Goal: Information Seeking & Learning: Learn about a topic

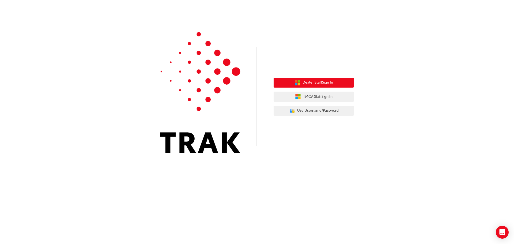
click at [311, 84] on span "Dealer Staff Sign In" at bounding box center [318, 83] width 31 height 6
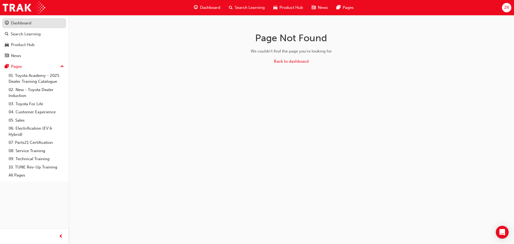
click at [32, 25] on div "Dashboard" at bounding box center [34, 23] width 59 height 7
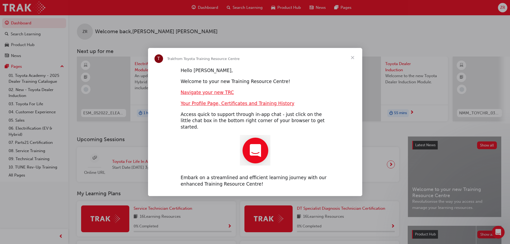
click at [353, 62] on span "Close" at bounding box center [352, 57] width 19 height 19
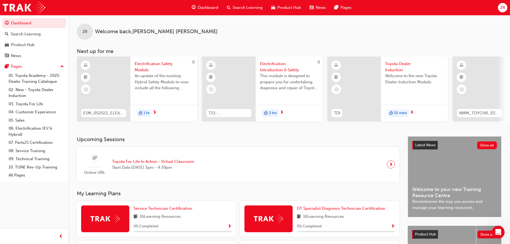
click at [397, 63] on span "Toyota Dealer Induction" at bounding box center [414, 67] width 58 height 12
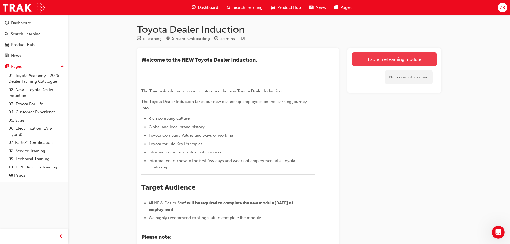
click at [405, 57] on link "Launch eLearning module" at bounding box center [394, 59] width 85 height 13
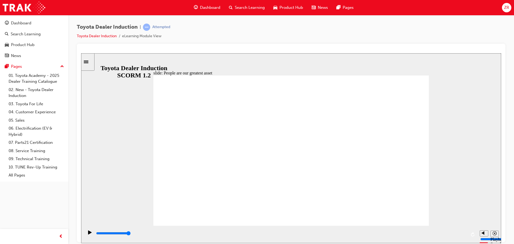
type input "3200"
type input "4"
click at [484, 219] on input "volume" at bounding box center [498, 219] width 35 height 4
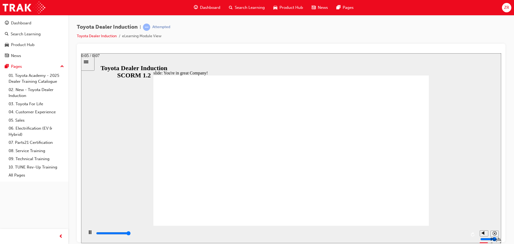
type input "7500"
drag, startPoint x: 482, startPoint y: 220, endPoint x: 484, endPoint y: 208, distance: 11.9
type input "10"
click at [484, 217] on input "volume" at bounding box center [498, 219] width 35 height 4
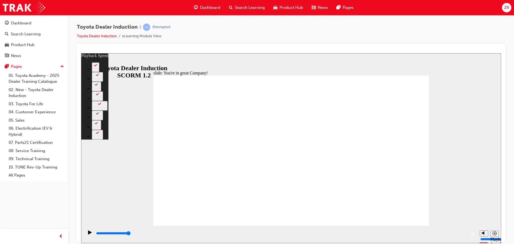
type input "156"
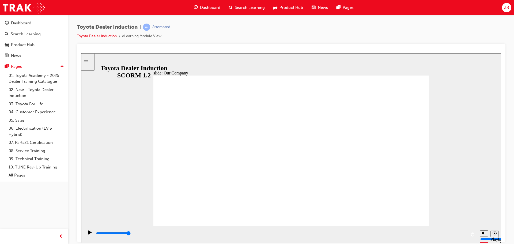
drag, startPoint x: 216, startPoint y: 196, endPoint x: 375, endPoint y: 203, distance: 159.0
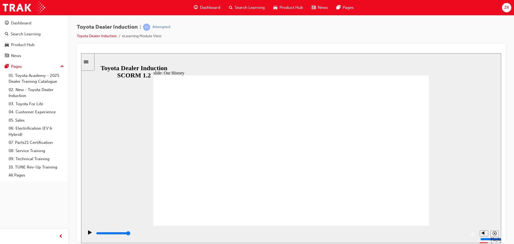
click at [131, 234] on input "slide progress" at bounding box center [113, 233] width 35 height 4
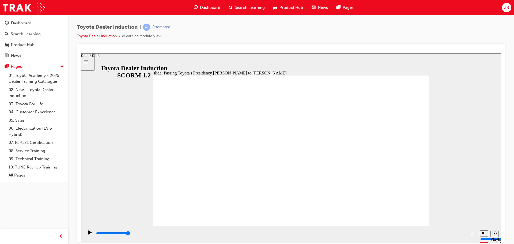
click at [461, 235] on div "playback controls" at bounding box center [281, 233] width 371 height 6
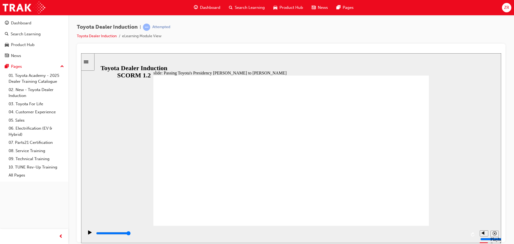
type input "4400"
radio input "true"
drag, startPoint x: 241, startPoint y: 154, endPoint x: 410, endPoint y: 85, distance: 182.6
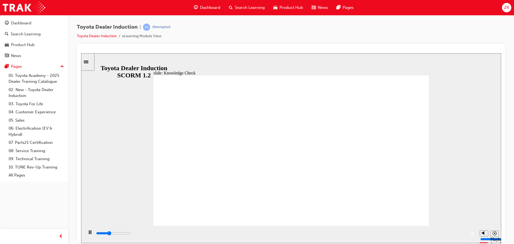
type input "1800"
radio input "true"
click at [460, 233] on div "playback controls" at bounding box center [281, 233] width 371 height 6
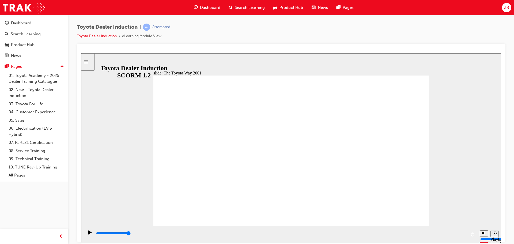
click at [447, 233] on div "playback controls" at bounding box center [281, 233] width 371 height 6
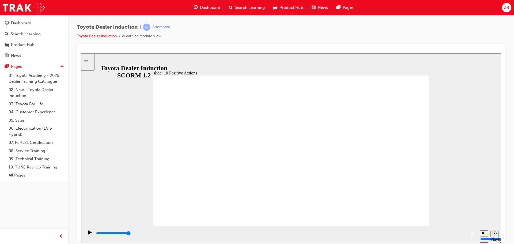
drag, startPoint x: 389, startPoint y: 109, endPoint x: 398, endPoint y: 104, distance: 10.3
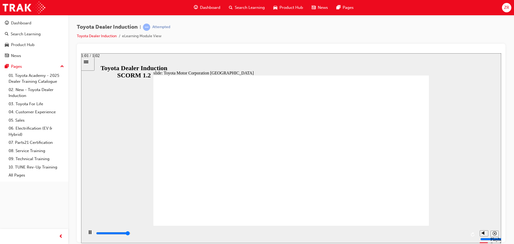
click at [131, 234] on input "slide progress" at bounding box center [113, 233] width 35 height 4
click at [461, 236] on div "playback controls" at bounding box center [281, 233] width 371 height 6
type input "15300"
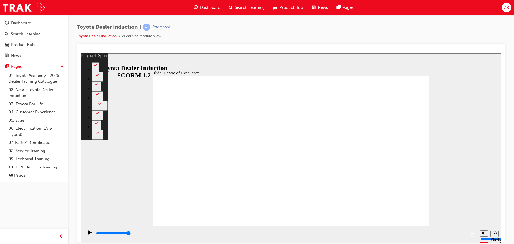
click at [440, 226] on div "playback controls" at bounding box center [281, 234] width 394 height 17
type input "248"
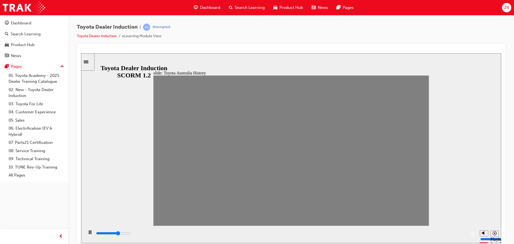
drag, startPoint x: 161, startPoint y: 149, endPoint x: 177, endPoint y: 152, distance: 16.3
drag, startPoint x: 179, startPoint y: 155, endPoint x: 184, endPoint y: 155, distance: 4.8
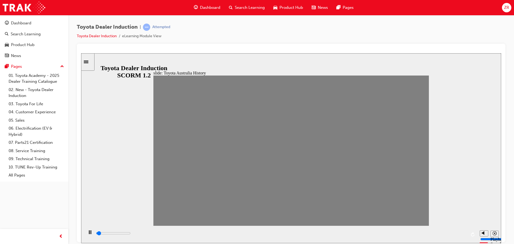
drag, startPoint x: 185, startPoint y: 156, endPoint x: 196, endPoint y: 157, distance: 11.0
drag, startPoint x: 200, startPoint y: 153, endPoint x: 215, endPoint y: 152, distance: 15.9
drag, startPoint x: 201, startPoint y: 129, endPoint x: 217, endPoint y: 130, distance: 16.1
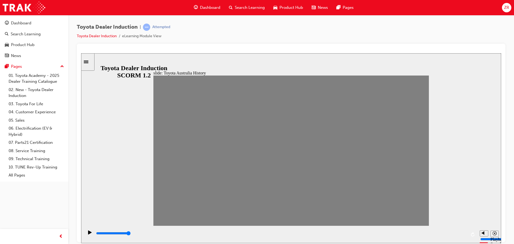
drag, startPoint x: 211, startPoint y: 155, endPoint x: 223, endPoint y: 154, distance: 12.6
drag, startPoint x: 226, startPoint y: 152, endPoint x: 239, endPoint y: 151, distance: 13.4
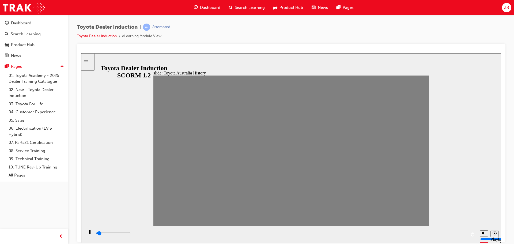
drag, startPoint x: 240, startPoint y: 154, endPoint x: 251, endPoint y: 153, distance: 11.3
drag, startPoint x: 252, startPoint y: 155, endPoint x: 265, endPoint y: 153, distance: 13.6
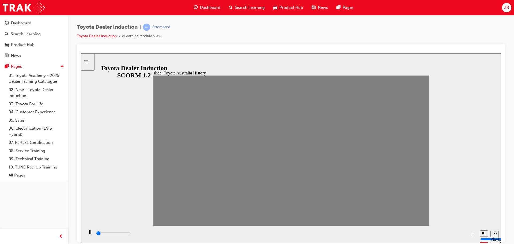
drag, startPoint x: 263, startPoint y: 155, endPoint x: 273, endPoint y: 152, distance: 10.3
drag, startPoint x: 289, startPoint y: 158, endPoint x: 298, endPoint y: 155, distance: 9.8
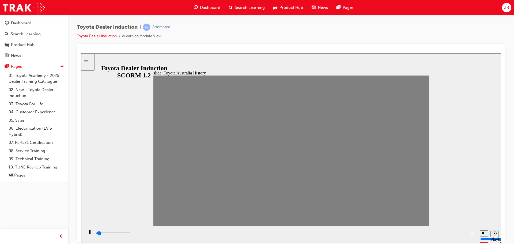
drag, startPoint x: 302, startPoint y: 153, endPoint x: 316, endPoint y: 152, distance: 14.0
drag, startPoint x: 313, startPoint y: 153, endPoint x: 328, endPoint y: 155, distance: 14.9
drag, startPoint x: 327, startPoint y: 155, endPoint x: 334, endPoint y: 152, distance: 7.0
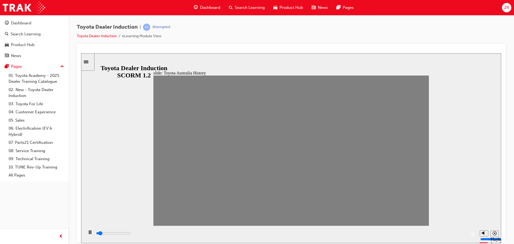
drag, startPoint x: 341, startPoint y: 155, endPoint x: 349, endPoint y: 151, distance: 8.6
drag, startPoint x: 355, startPoint y: 157, endPoint x: 369, endPoint y: 161, distance: 14.6
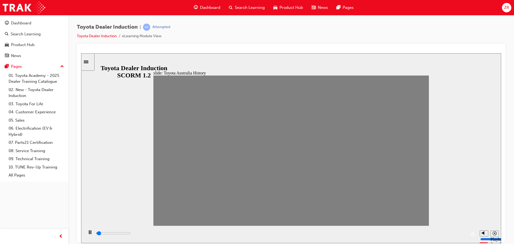
drag, startPoint x: 366, startPoint y: 152, endPoint x: 376, endPoint y: 151, distance: 9.9
drag, startPoint x: 374, startPoint y: 151, endPoint x: 386, endPoint y: 152, distance: 12.1
drag, startPoint x: 391, startPoint y: 153, endPoint x: 404, endPoint y: 152, distance: 12.6
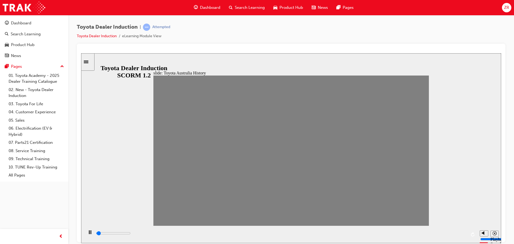
drag, startPoint x: 403, startPoint y: 154, endPoint x: 418, endPoint y: 155, distance: 14.8
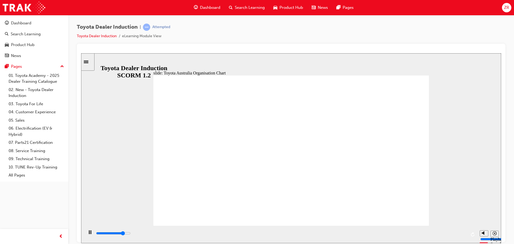
drag, startPoint x: 370, startPoint y: 157, endPoint x: 365, endPoint y: 157, distance: 4.3
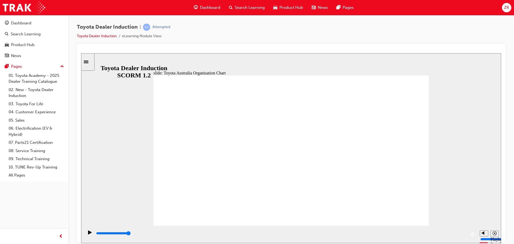
type input "5000"
radio input "true"
drag, startPoint x: 398, startPoint y: 86, endPoint x: 400, endPoint y: 84, distance: 3.2
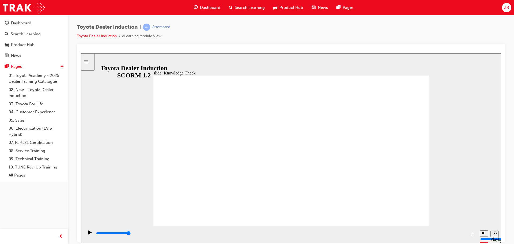
drag, startPoint x: 289, startPoint y: 186, endPoint x: 294, endPoint y: 180, distance: 8.4
type input "3500"
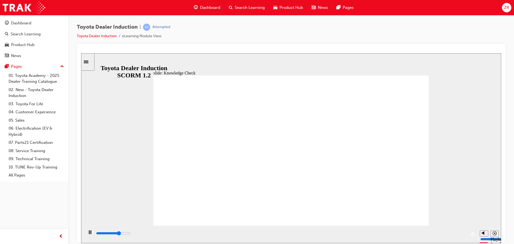
radio input "true"
type input "4000"
radio input "true"
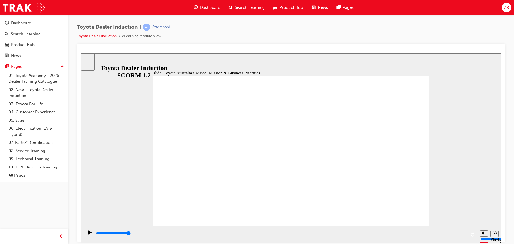
type input "9200"
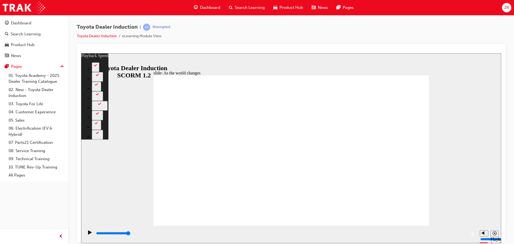
click at [476, 179] on div "slide: As the world changes Rectangle 2 playback speed 2 1.75 1.5 1.25 Normal 0…" at bounding box center [291, 148] width 420 height 190
type input "128"
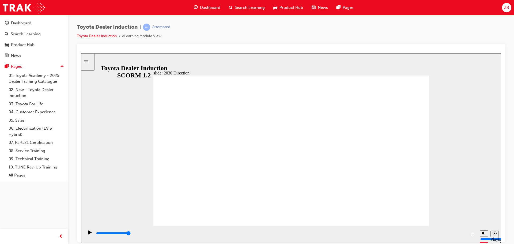
type input "2100"
type input "v"
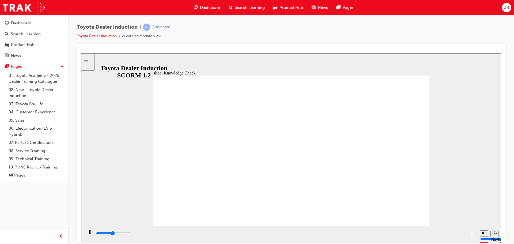
type input "2400"
type input "ve"
type input "3100"
type input "veh"
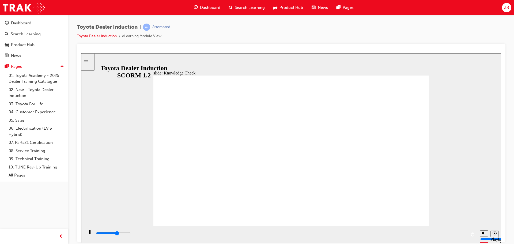
type input "veh"
type input "3200"
type input "vehi"
type input "3700"
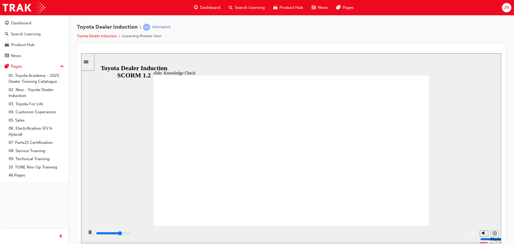
type input "vehic"
type input "4200"
type input "vehicl"
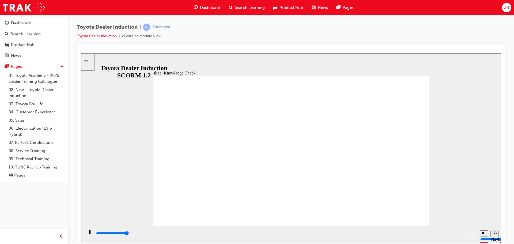
type input "4700"
type input "vehicle"
type input "4800"
type input "vehicles"
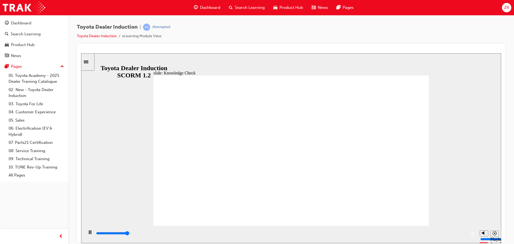
type input "vehicles"
type input "5000"
type input "vehicles"
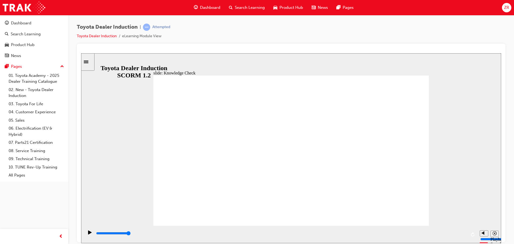
type input "800"
type input "vehicles"
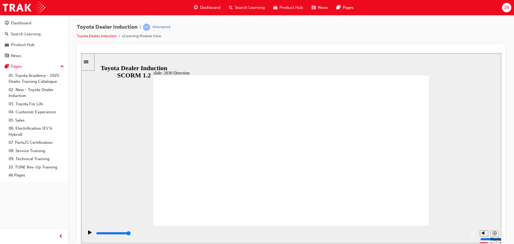
type input "800"
type input "vehicles"
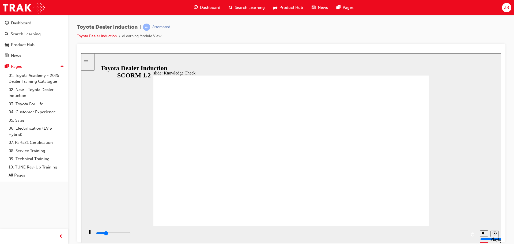
type input "2100"
type input "vehicle"
type input "2600"
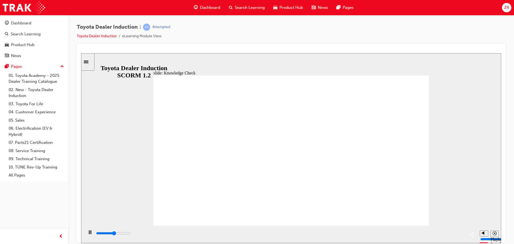
type input "vehicl"
type input "2600"
type input "vehic"
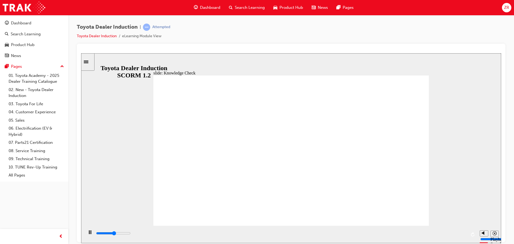
type input "2700"
type input "vehi"
type input "2700"
type input "veh"
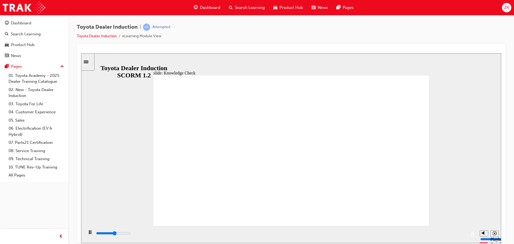
type input "veh"
type input "2700"
type input "ve"
type input "2800"
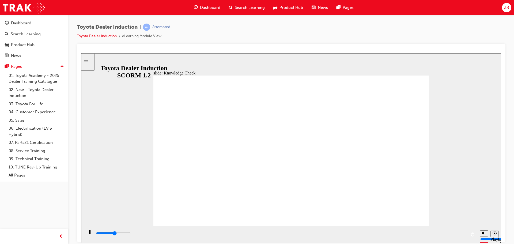
type input "v"
type input "2800"
type input "3500"
type input "h"
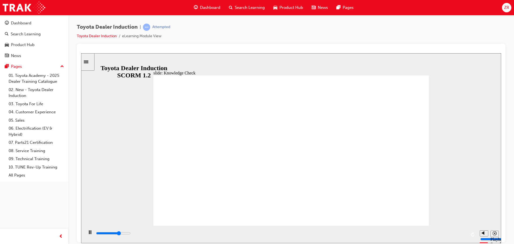
type input "h"
type input "3800"
type input "ha"
type input "4400"
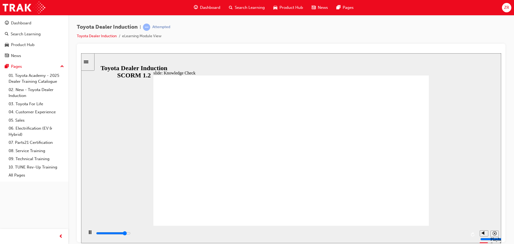
type input "hap"
type input "4600"
type input "happ"
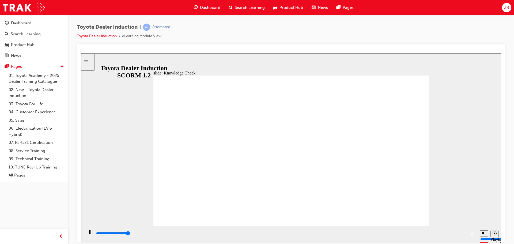
type input "4900"
type input "happi"
type input "5000"
type input "happin"
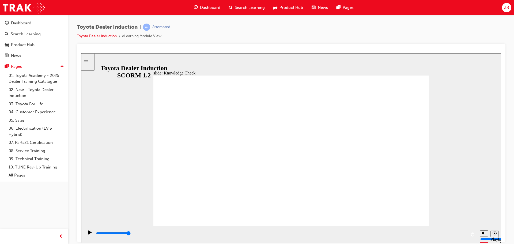
type input "happin"
type input "happine"
type input "happines"
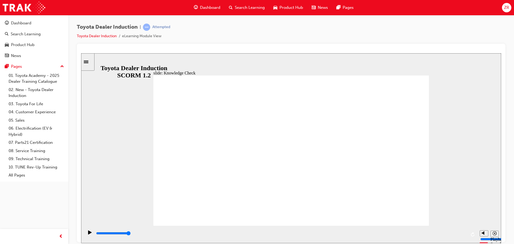
type input "happiness"
drag, startPoint x: 295, startPoint y: 186, endPoint x: 298, endPoint y: 182, distance: 4.9
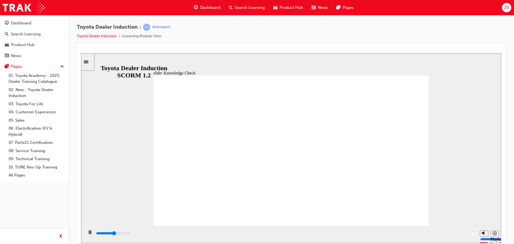
type input "5000"
type input "h"
type input "ha"
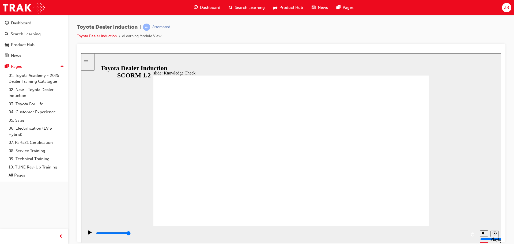
type input "ha"
type input "hap"
type input "happ"
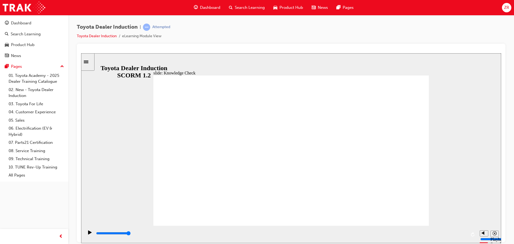
type input "happy"
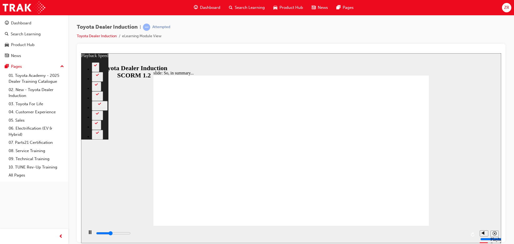
type input "2700"
type input "0"
type input "2900"
type input "1"
type input "3200"
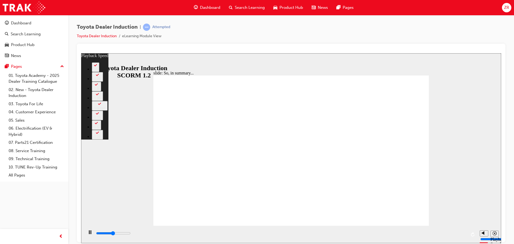
type input "1"
type input "3500"
type input "1"
type input "3700"
type input "1"
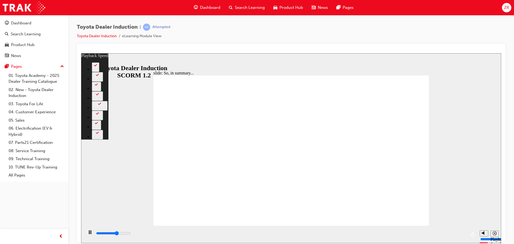
type input "4000"
type input "2"
type input "4300"
type input "2"
type input "4600"
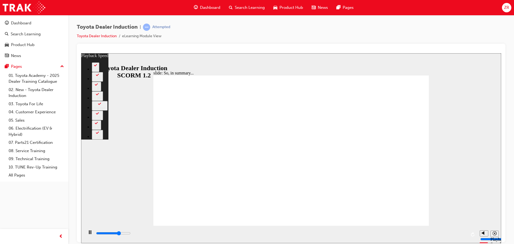
type input "2"
type input "4800"
type input "2"
type input "5100"
type input "3"
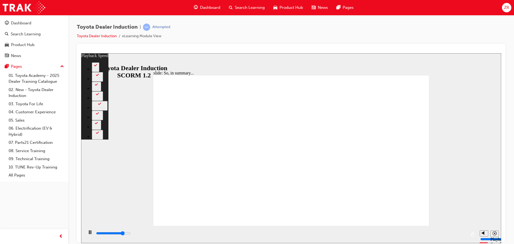
type input "5300"
type input "3"
type input "5600"
type input "3"
type input "5900"
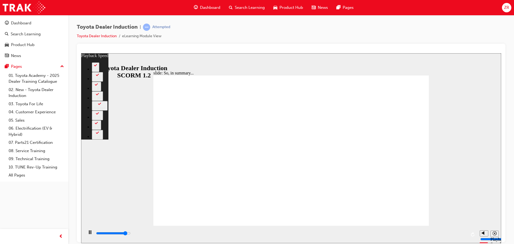
type input "3"
type input "6100"
type input "4"
type input "6400"
type input "4"
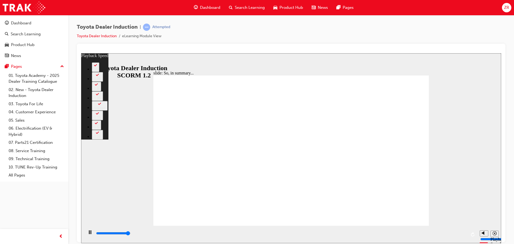
type input "6500"
type input "4"
type input "6500"
type input "7"
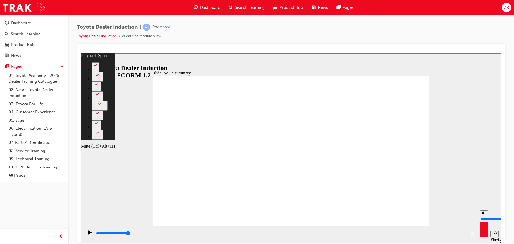
type input "52"
type input "0"
type input "52"
type input "0"
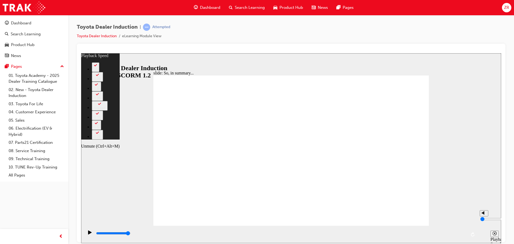
click at [484, 221] on input "volume" at bounding box center [498, 219] width 35 height 4
type input "59"
type input "1"
type input "59"
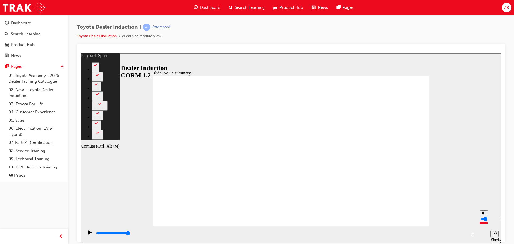
type input "2"
type input "59"
type input "3"
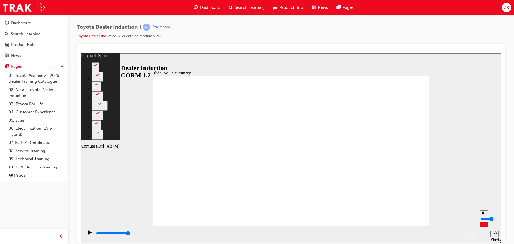
type input "61"
type input "2"
type input "62"
type input "1"
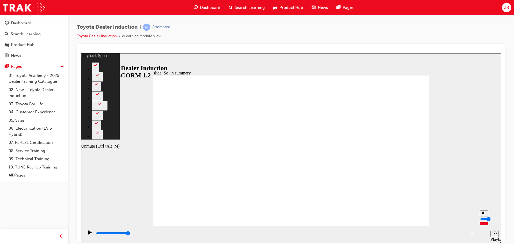
type input "1"
type input "63"
type input "0"
click at [484, 221] on input "volume" at bounding box center [498, 219] width 35 height 4
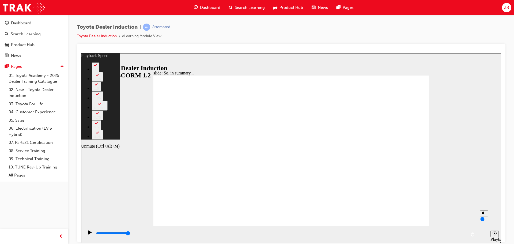
type input "77"
type input "1"
type input "77"
type input "2"
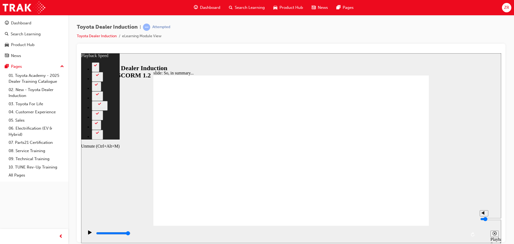
type input "2"
type input "78"
type input "3"
type input "78"
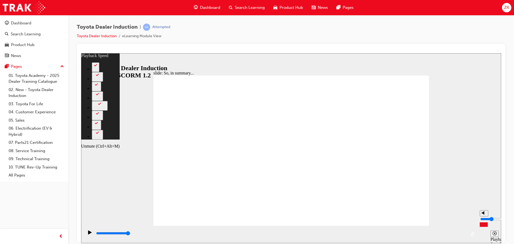
type input "4"
type input "78"
type input "6"
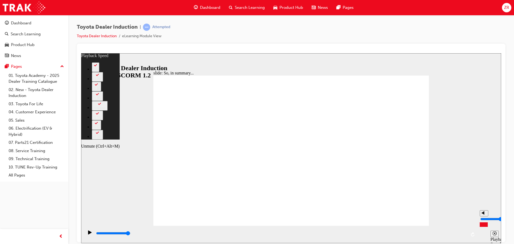
type input "78"
type input "9"
type input "78"
type input "10"
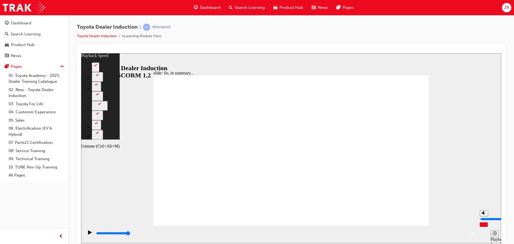
type input "10"
type input "78"
drag, startPoint x: 484, startPoint y: 225, endPoint x: 485, endPoint y: 194, distance: 30.6
type input "10"
click at [485, 217] on input "volume" at bounding box center [498, 219] width 35 height 4
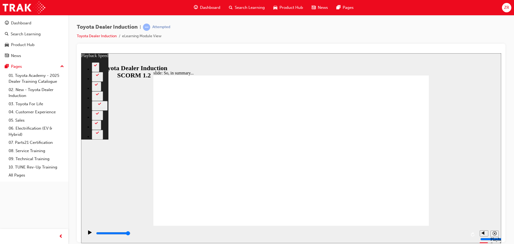
type input "128"
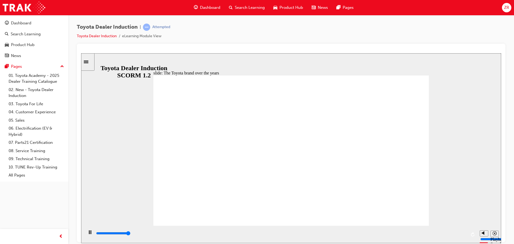
type input "8400"
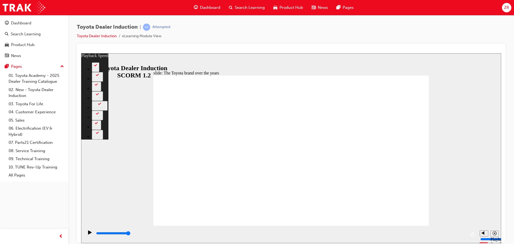
type input "165"
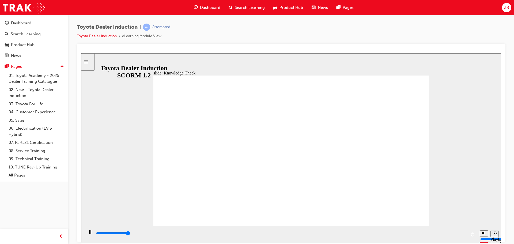
type input "4900"
radio input "true"
type input "5000"
radio input "true"
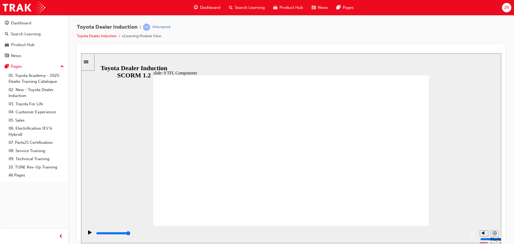
drag, startPoint x: 485, startPoint y: 210, endPoint x: 485, endPoint y: 202, distance: 7.8
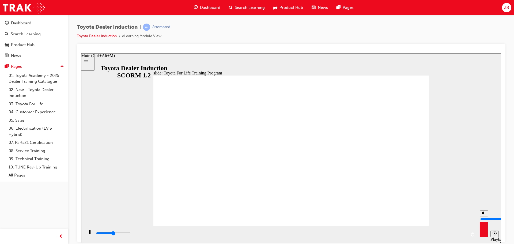
click at [485, 217] on input "volume" at bounding box center [498, 219] width 35 height 4
click at [447, 189] on div "slide: Toyota For Life Training Program Toyota For Life Training Program BACK B…" at bounding box center [291, 148] width 420 height 190
drag, startPoint x: 409, startPoint y: 217, endPoint x: 408, endPoint y: 214, distance: 3.0
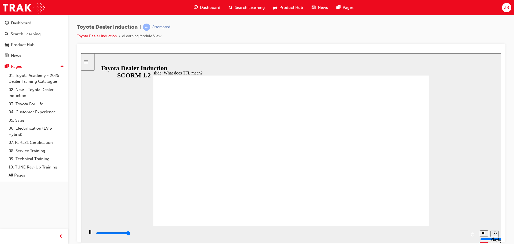
type input "10800"
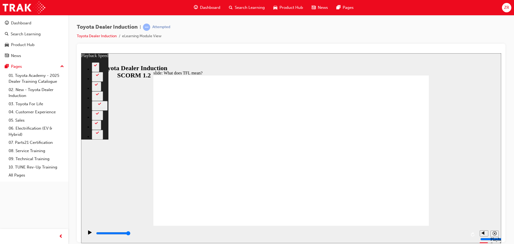
drag, startPoint x: 423, startPoint y: 78, endPoint x: 426, endPoint y: 92, distance: 14.3
type input "139"
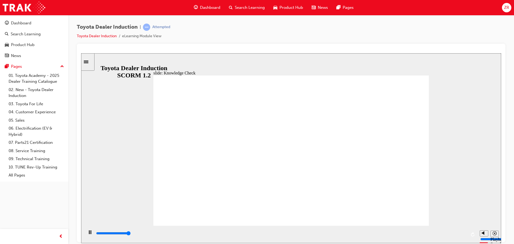
type input "5000"
radio input "true"
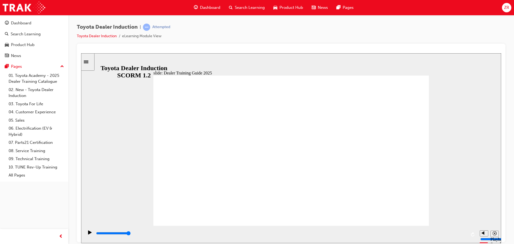
type input "5000"
radio input "true"
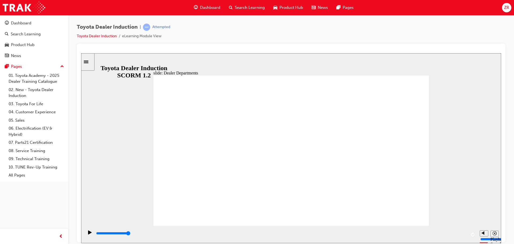
drag, startPoint x: 421, startPoint y: 84, endPoint x: 410, endPoint y: 85, distance: 11.1
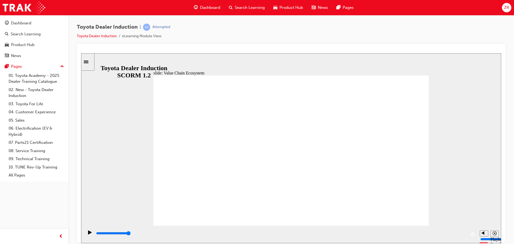
type input "11300"
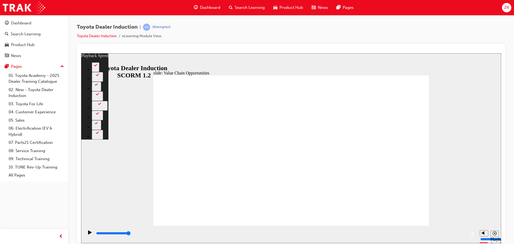
type input "64"
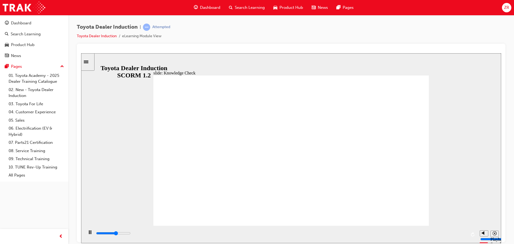
type input "3000"
radio input "true"
type input "5000"
radio input "true"
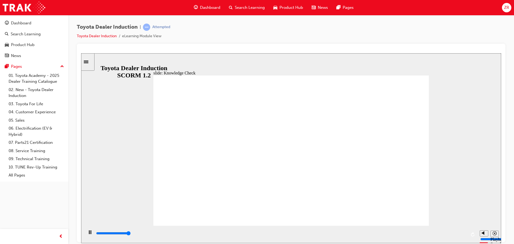
type input "5000"
radio input "false"
radio input "true"
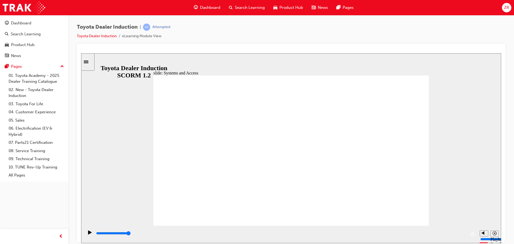
click at [488, 146] on div "slide: Systems and Access Multiply 1 Rectangle 3 Group 1 Rectangle 1 Toyota Cen…" at bounding box center [291, 148] width 420 height 190
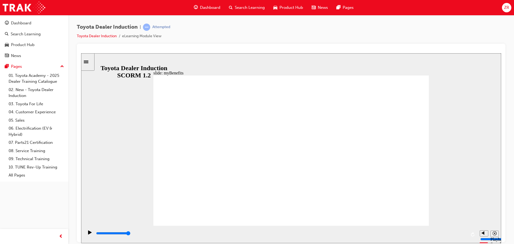
click at [467, 188] on div "slide: myBenefits Rectangle 1 Rectangle 1 myHealth Insurance Multiply 1 Group 1…" at bounding box center [291, 148] width 420 height 190
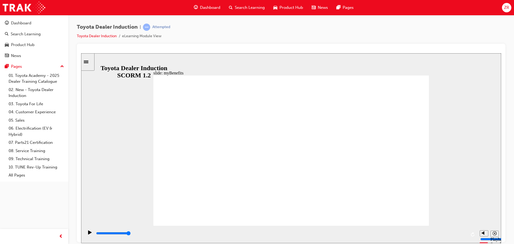
type input "13300"
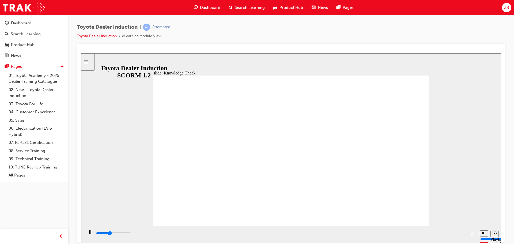
type input "5000"
type input "t"
type input "to"
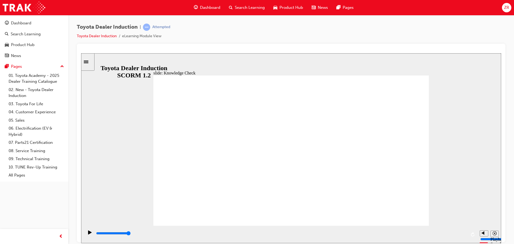
type input "to"
type input "toy"
type input "toyo"
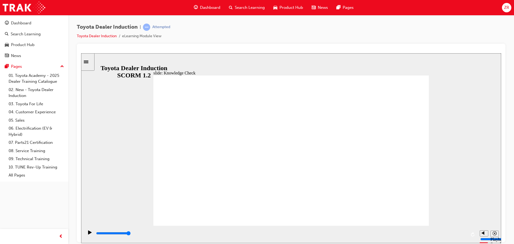
type input "toyot"
type input "toyots"
type input "toyot"
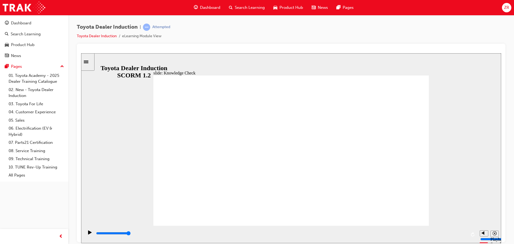
type input "toyot"
type input "toyota"
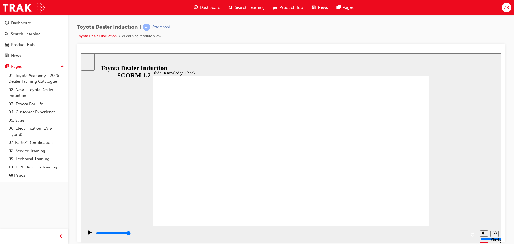
type input "toyota n"
type input "toyota"
type input "toyota e"
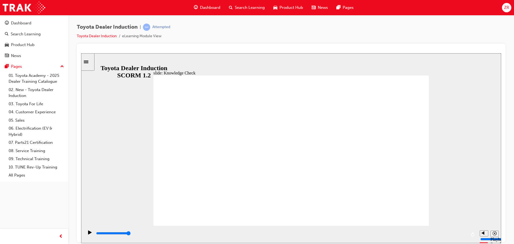
type input "toyota e"
type input "toyota en"
type input "toyota eng"
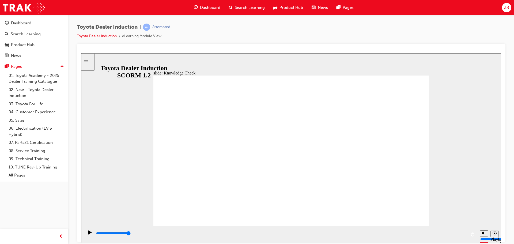
type input "toyota enga"
type input "toyota engag"
type input "toyota engage"
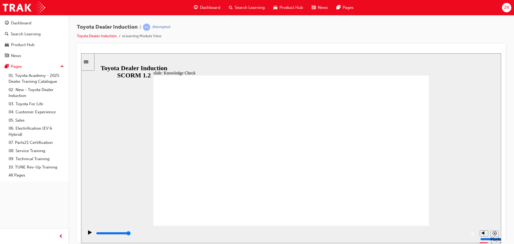
type input "toyota engage"
type input "toyota engage a"
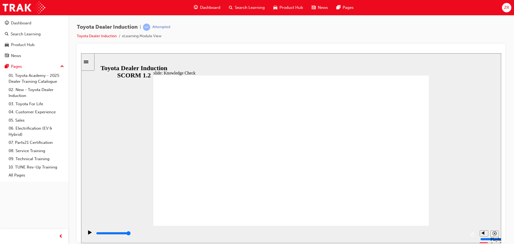
type input "toyota engage ap"
type input "toyota engage app"
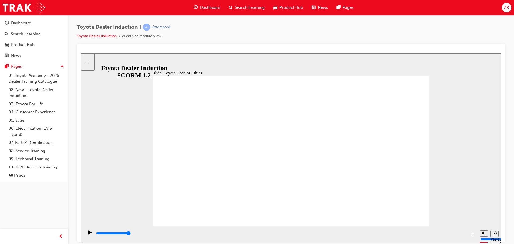
type input "7400"
checkbox input "true"
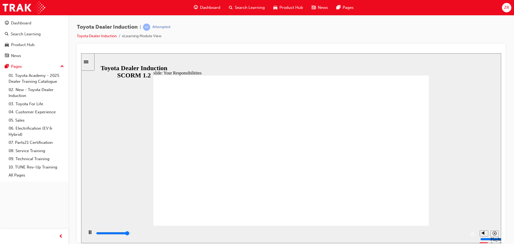
type input "8100"
checkbox input "true"
drag, startPoint x: 181, startPoint y: 122, endPoint x: 181, endPoint y: 140, distance: 17.7
type input "8400"
checkbox input "true"
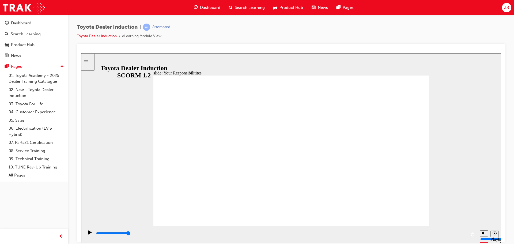
checkbox input "true"
drag, startPoint x: 181, startPoint y: 140, endPoint x: 180, endPoint y: 151, distance: 11.3
checkbox input "true"
drag, startPoint x: 183, startPoint y: 168, endPoint x: 181, endPoint y: 186, distance: 18.9
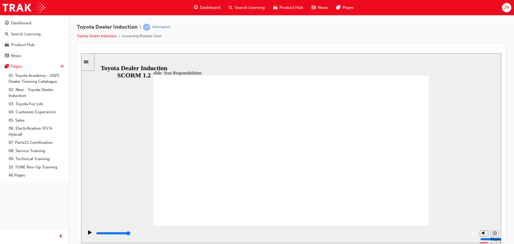
checkbox input "true"
drag, startPoint x: 376, startPoint y: 188, endPoint x: 381, endPoint y: 185, distance: 5.9
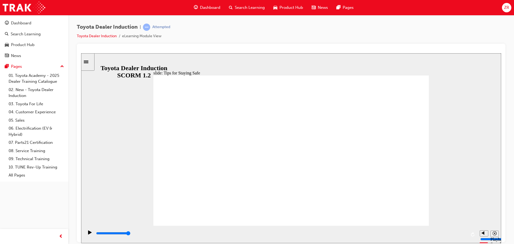
drag, startPoint x: 335, startPoint y: 189, endPoint x: 280, endPoint y: 200, distance: 55.8
type input "5000"
checkbox input "true"
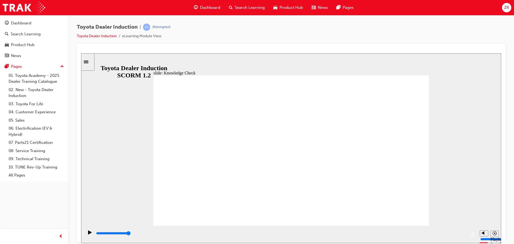
checkbox input "true"
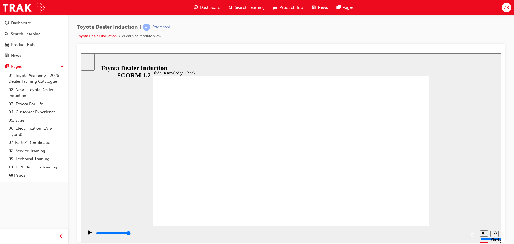
checkbox input "true"
type input "2700"
radio input "true"
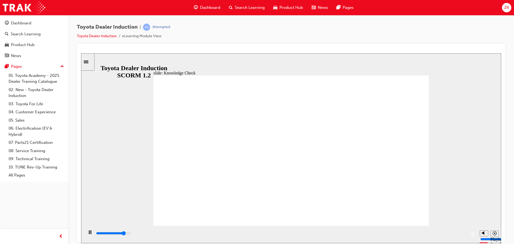
type input "2300"
checkbox input "true"
drag, startPoint x: 267, startPoint y: 187, endPoint x: 268, endPoint y: 180, distance: 6.7
type input "2700"
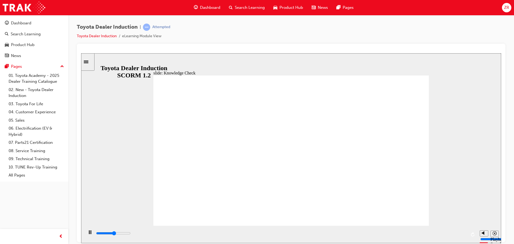
checkbox input "true"
type input "4000"
checkbox input "true"
type input "5000"
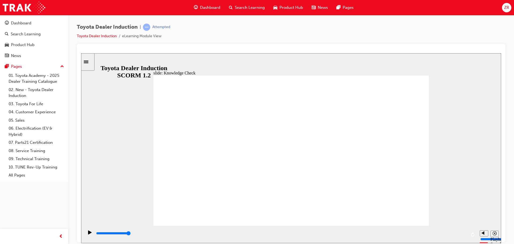
checkbox input "true"
drag, startPoint x: 259, startPoint y: 149, endPoint x: 261, endPoint y: 154, distance: 5.9
checkbox input "true"
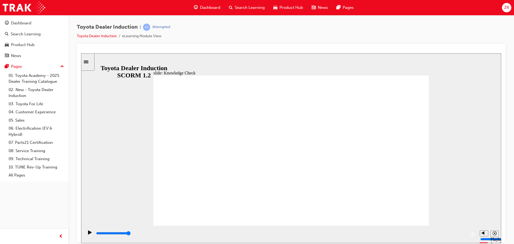
type input "9900"
click at [29, 25] on div "Dashboard" at bounding box center [21, 23] width 20 height 6
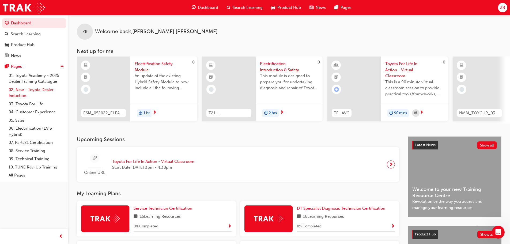
click at [30, 88] on link "02. New - Toyota Dealer Induction" at bounding box center [36, 93] width 60 height 14
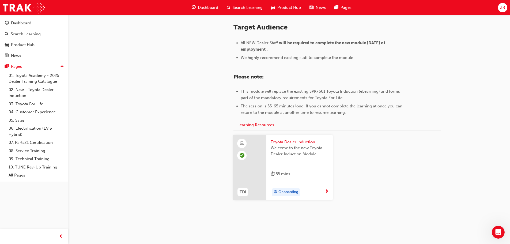
scroll to position [236, 0]
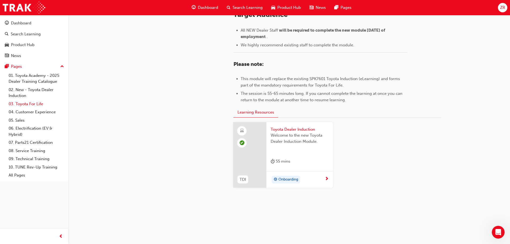
click at [39, 102] on link "03. Toyota For Life" at bounding box center [36, 104] width 60 height 8
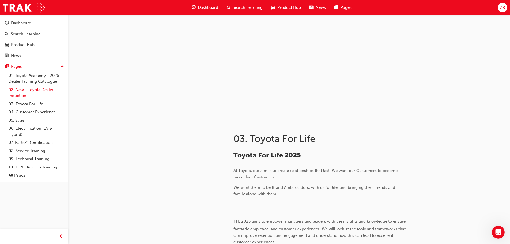
click at [29, 89] on link "02. New - Toyota Dealer Induction" at bounding box center [36, 93] width 60 height 14
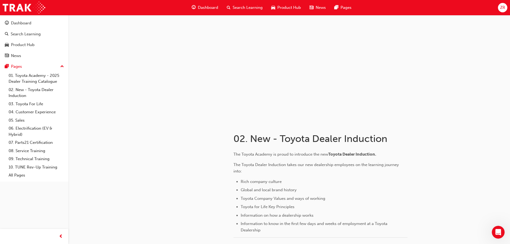
click at [204, 4] on div "Dashboard" at bounding box center [205, 7] width 35 height 11
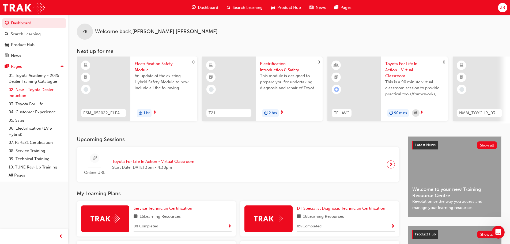
click at [48, 93] on link "02. New - Toyota Dealer Induction" at bounding box center [36, 93] width 60 height 14
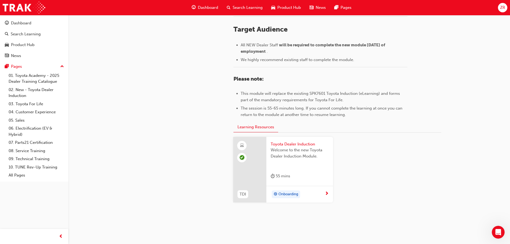
scroll to position [236, 0]
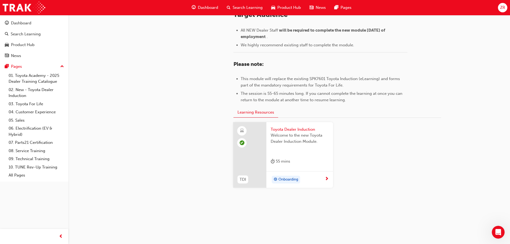
click at [507, 7] on div "ZR" at bounding box center [502, 7] width 9 height 9
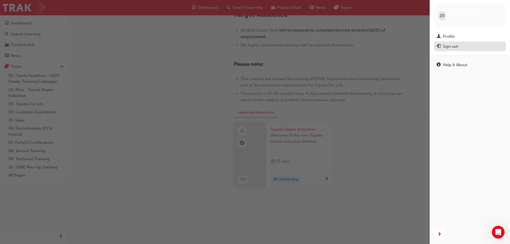
click at [470, 43] on div "Sign out" at bounding box center [470, 46] width 66 height 7
